Goal: Transaction & Acquisition: Purchase product/service

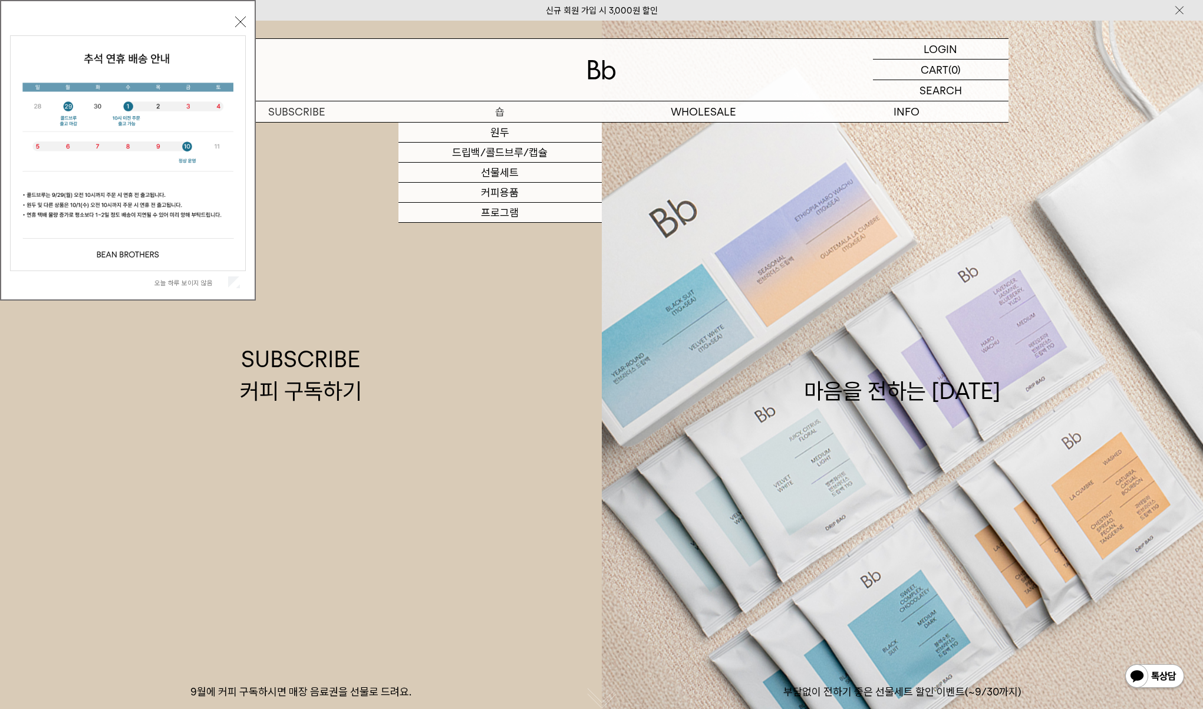
click at [495, 113] on p "숍" at bounding box center [499, 111] width 203 height 21
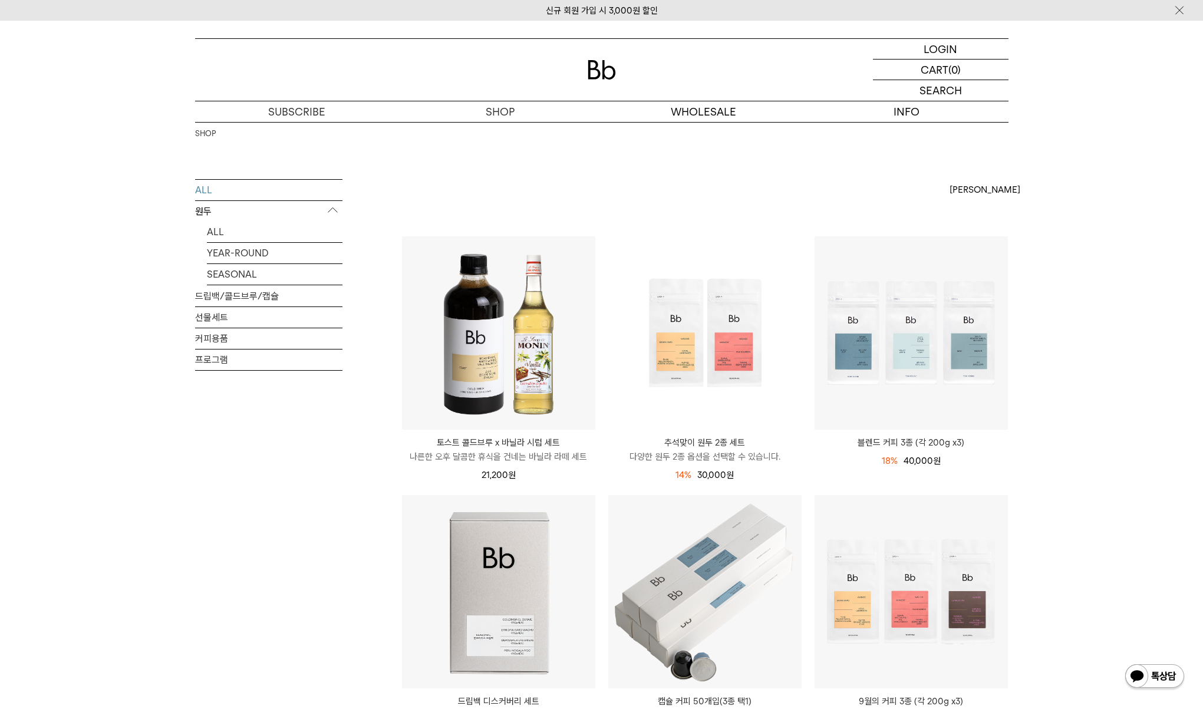
click at [590, 70] on img at bounding box center [601, 69] width 28 height 19
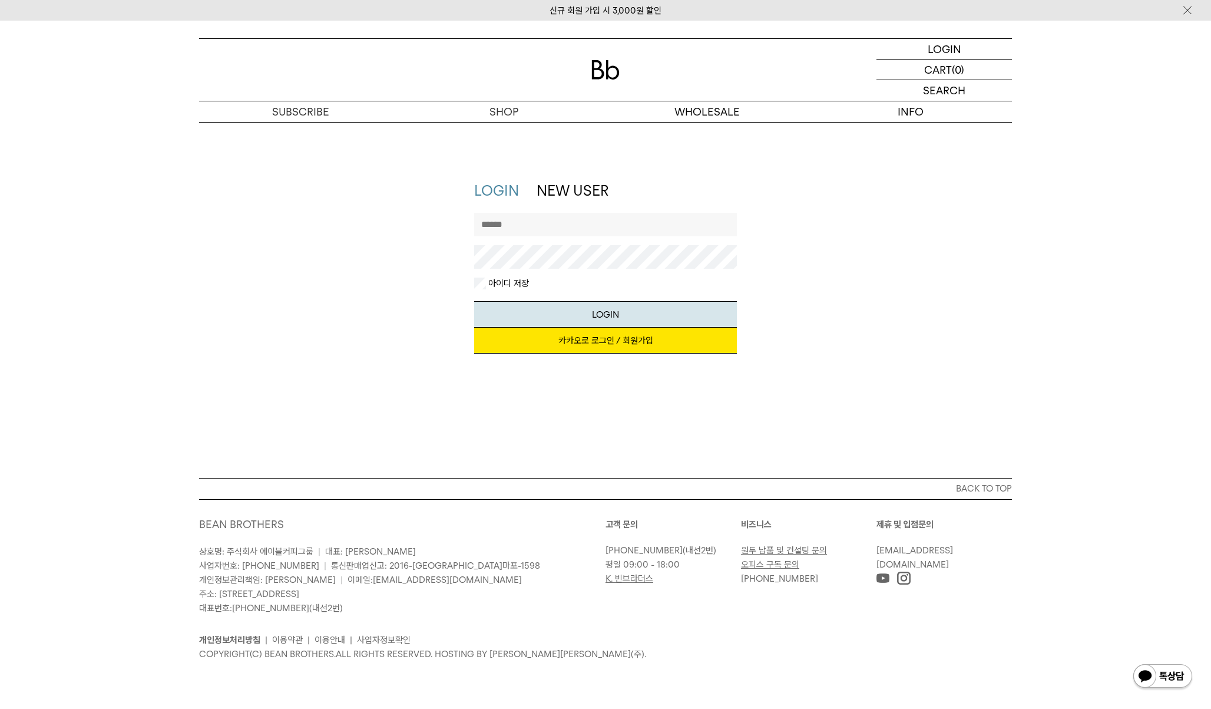
click at [611, 345] on link "카카오로 로그인 / 회원가입" at bounding box center [605, 341] width 263 height 26
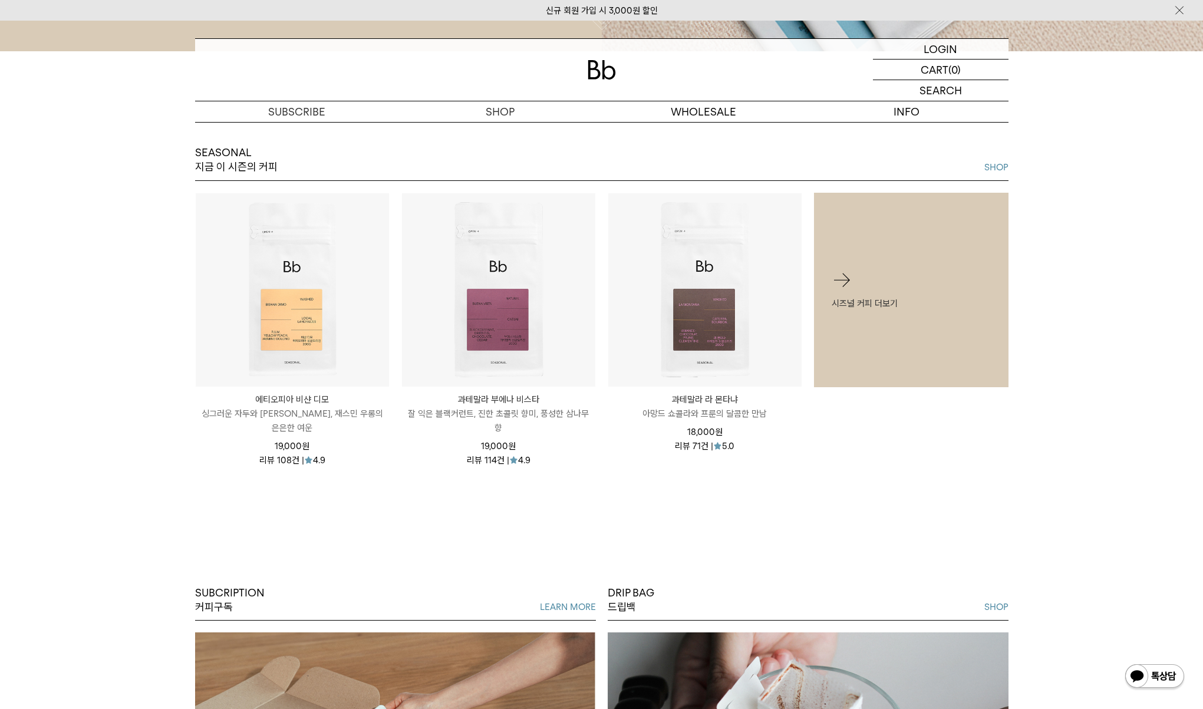
scroll to position [679, 0]
click at [857, 298] on p "시즈널 커피 더보기" at bounding box center [910, 302] width 159 height 14
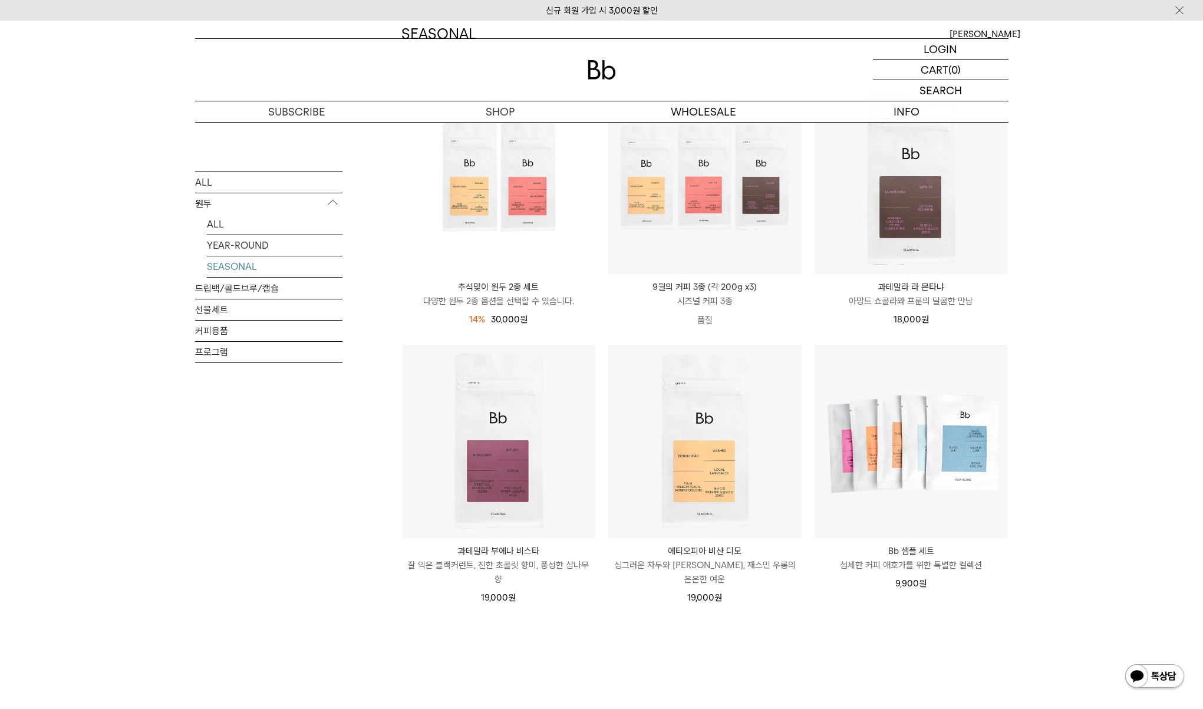
scroll to position [157, 0]
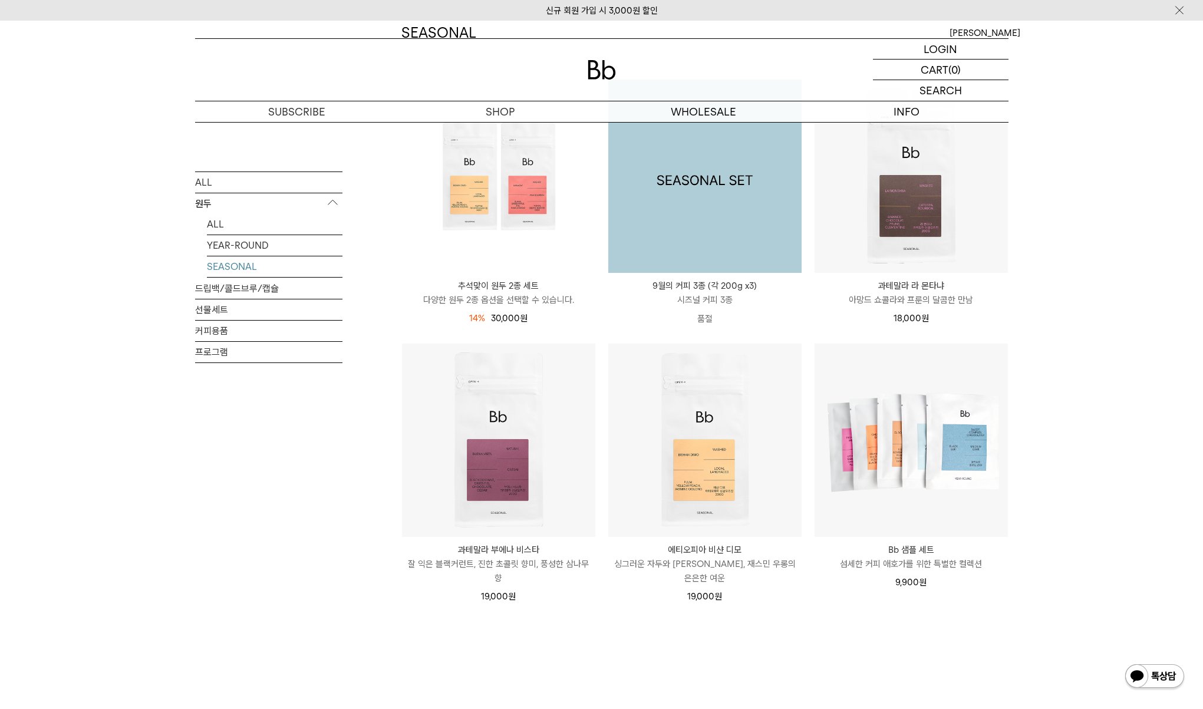
click at [655, 222] on img at bounding box center [704, 176] width 193 height 193
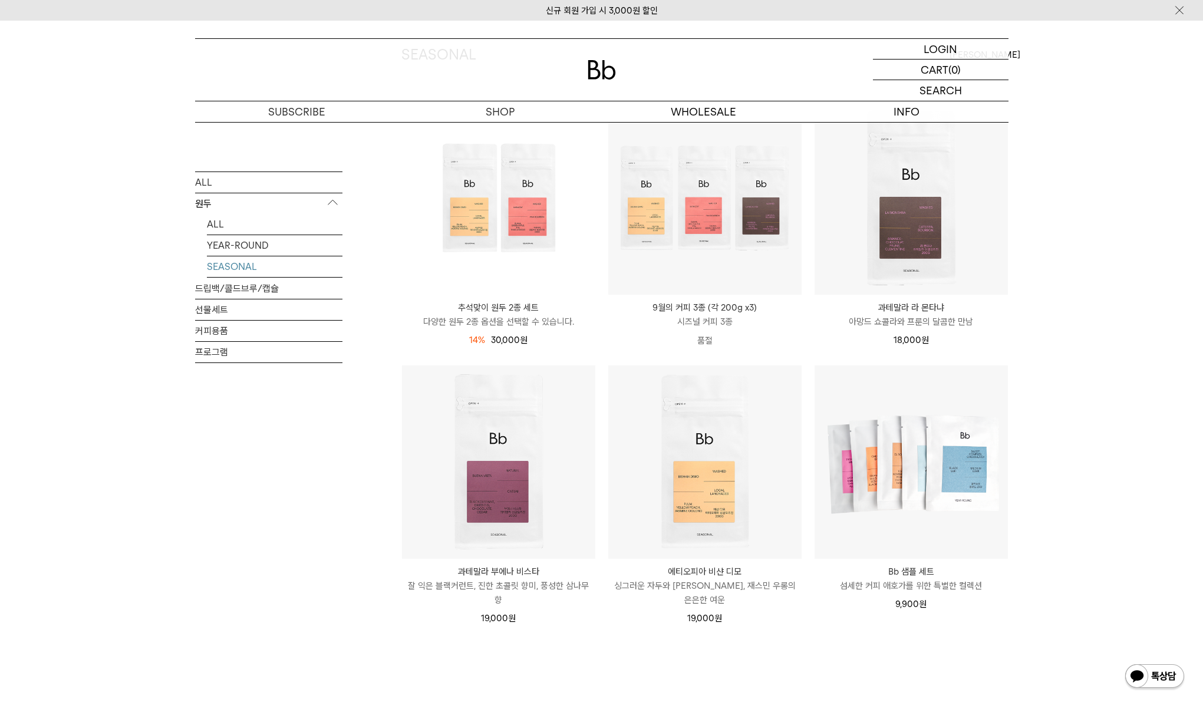
scroll to position [134, 0]
